Goal: Navigation & Orientation: Find specific page/section

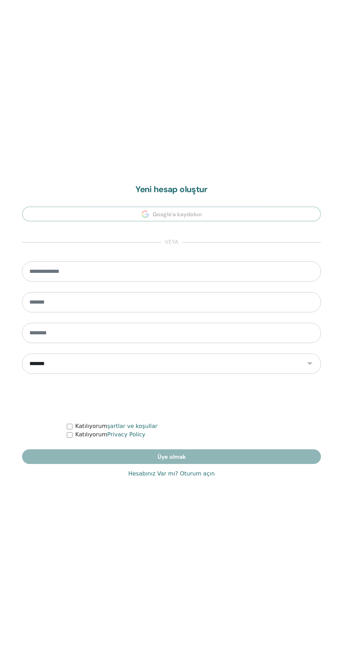
click at [201, 476] on link "Hesabınız Var mı? Oturum açın" at bounding box center [171, 474] width 86 height 8
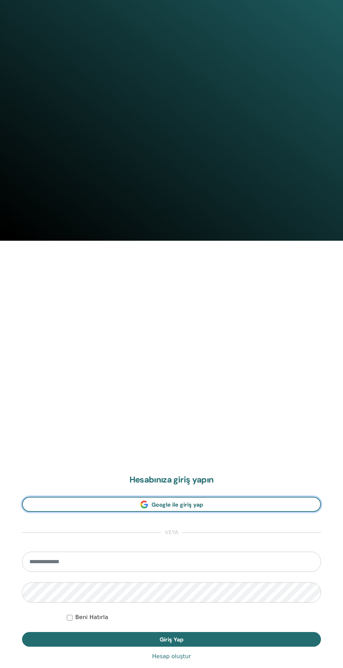
click at [221, 505] on link "Google ile giriş yap" at bounding box center [171, 504] width 298 height 15
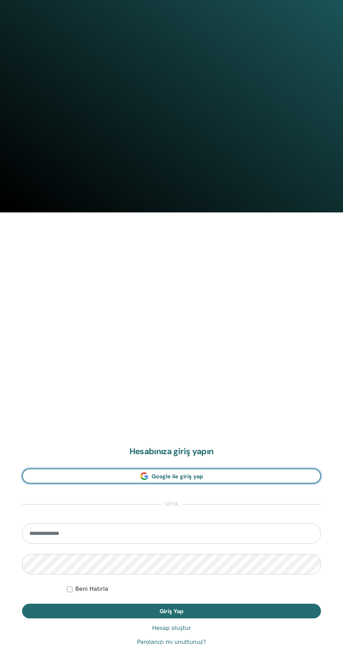
scroll to position [476, 0]
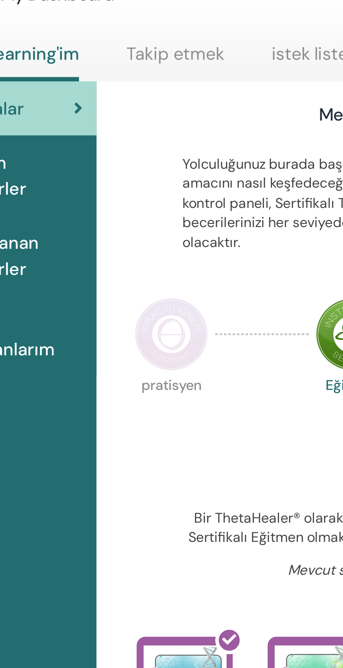
click at [136, 183] on img at bounding box center [134, 178] width 29 height 29
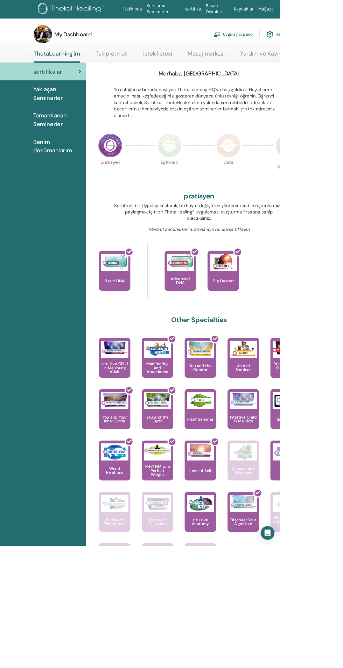
scroll to position [4, 0]
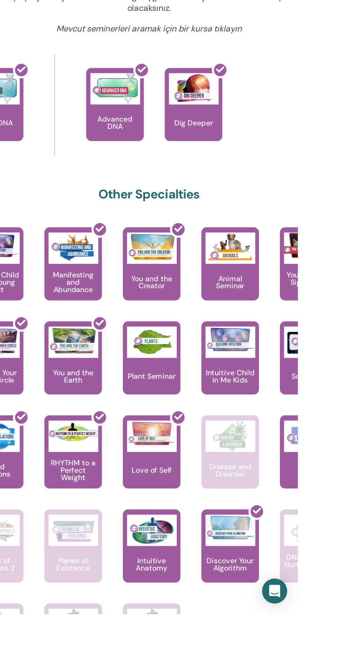
click at [251, 504] on div "Plant Seminar" at bounding box center [245, 497] width 38 height 49
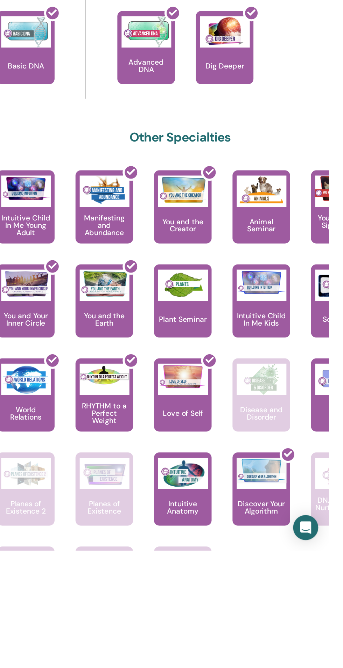
click at [305, 452] on p "Animal Seminar" at bounding box center [297, 451] width 38 height 10
